Goal: Understand process/instructions: Learn how to perform a task or action

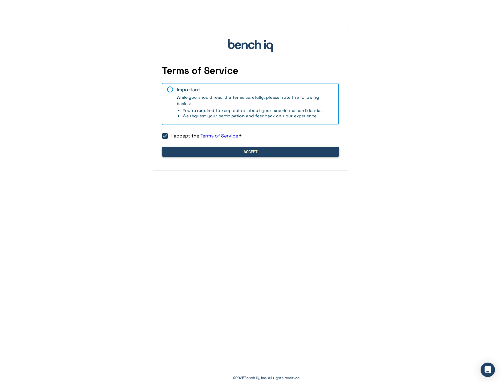
click at [204, 153] on button "Accept" at bounding box center [250, 152] width 177 height 10
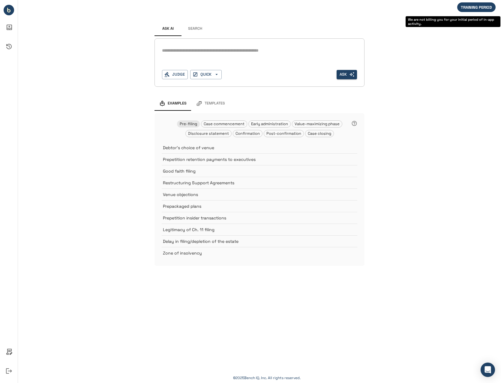
click at [478, 8] on span "TRAINING PERIOD" at bounding box center [476, 7] width 38 height 5
drag, startPoint x: 448, startPoint y: 31, endPoint x: 445, endPoint y: 25, distance: 6.9
